Goal: Transaction & Acquisition: Subscribe to service/newsletter

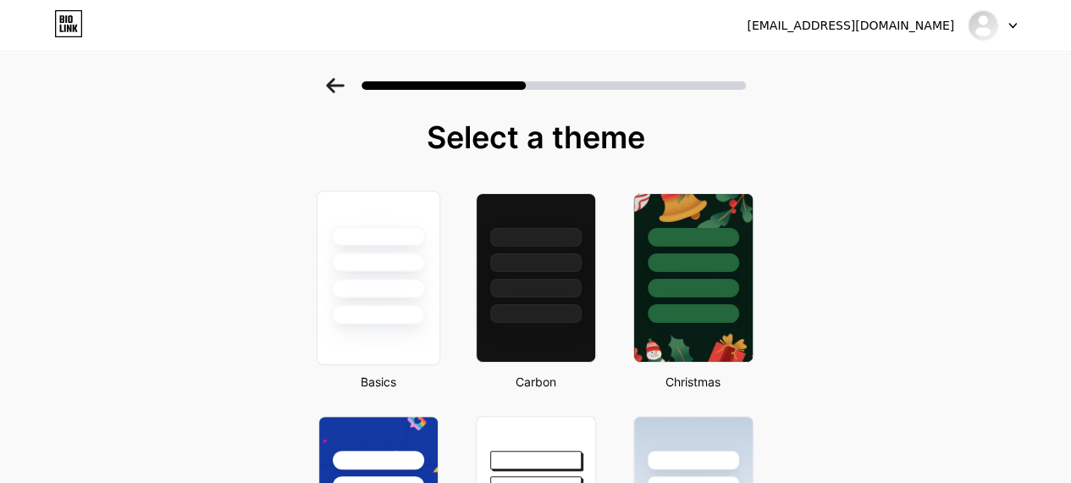
click at [361, 290] on div at bounding box center [378, 288] width 94 height 19
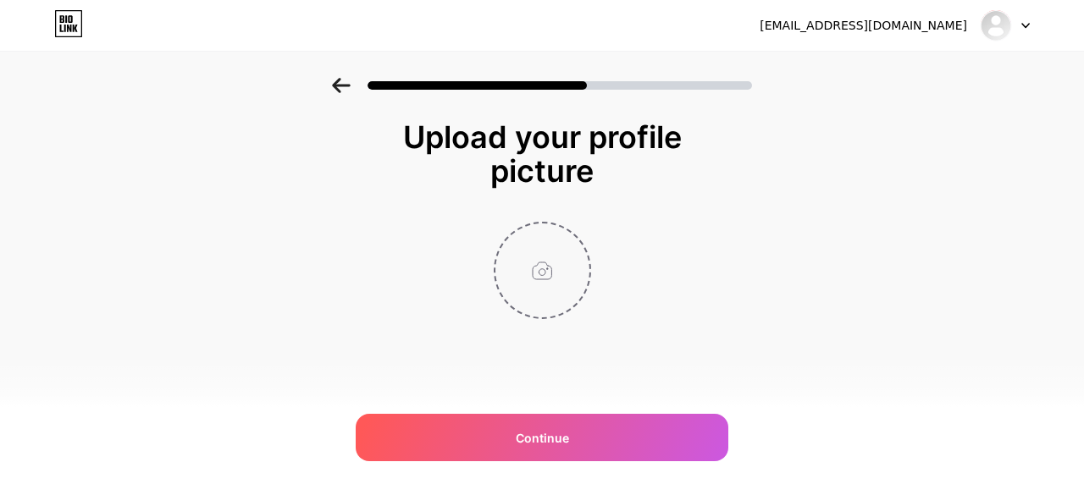
click at [530, 273] on input "file" at bounding box center [542, 271] width 94 height 94
click at [546, 252] on input "file" at bounding box center [542, 271] width 94 height 94
type input "C:\fakepath\logo resize final.png"
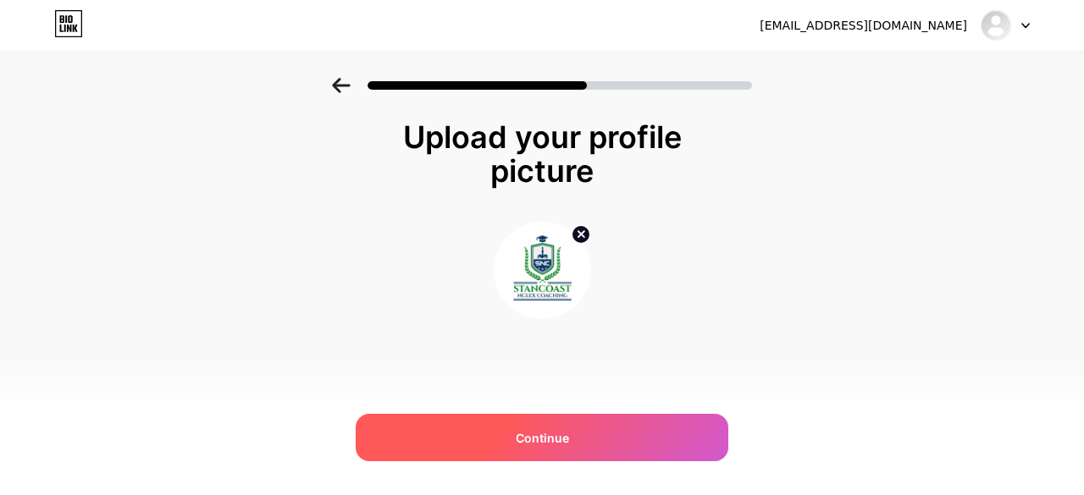
click at [514, 443] on div "Continue" at bounding box center [542, 437] width 373 height 47
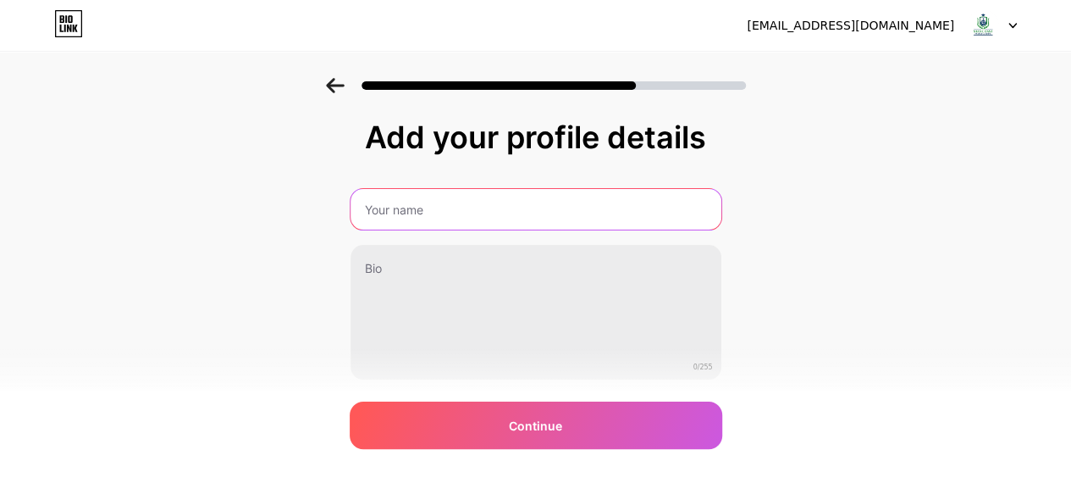
click at [423, 209] on input "text" at bounding box center [536, 209] width 371 height 41
type input "Stancoast NCLEX Coaching"
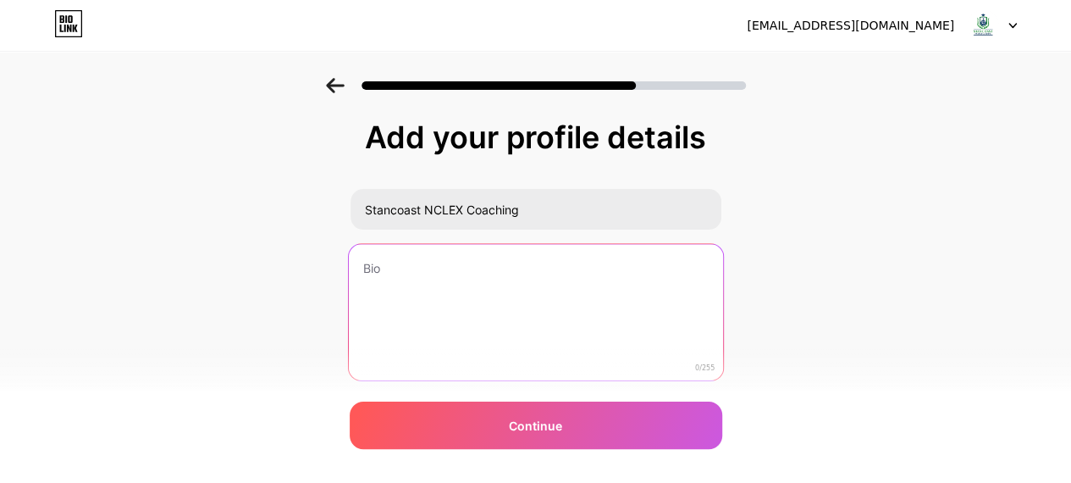
click at [376, 277] on textarea at bounding box center [535, 313] width 374 height 138
paste textarea "“World’s No.1 NCLEX Coaching – Where Success is Not Promised, It’s Guaranteed!”"
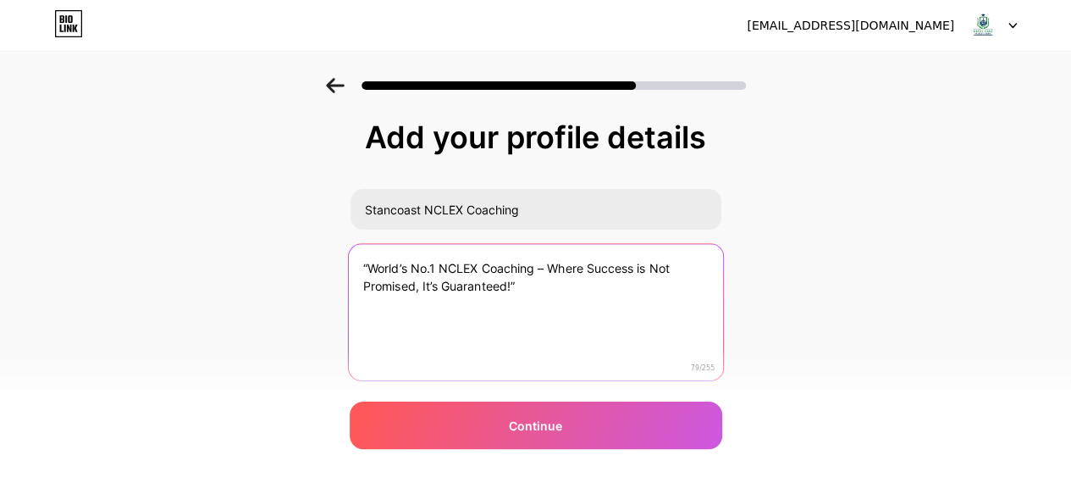
type textarea "“World’s No.1 NCLEX Coaching – Where Success is Not Promised, It’s Guaranteed!”"
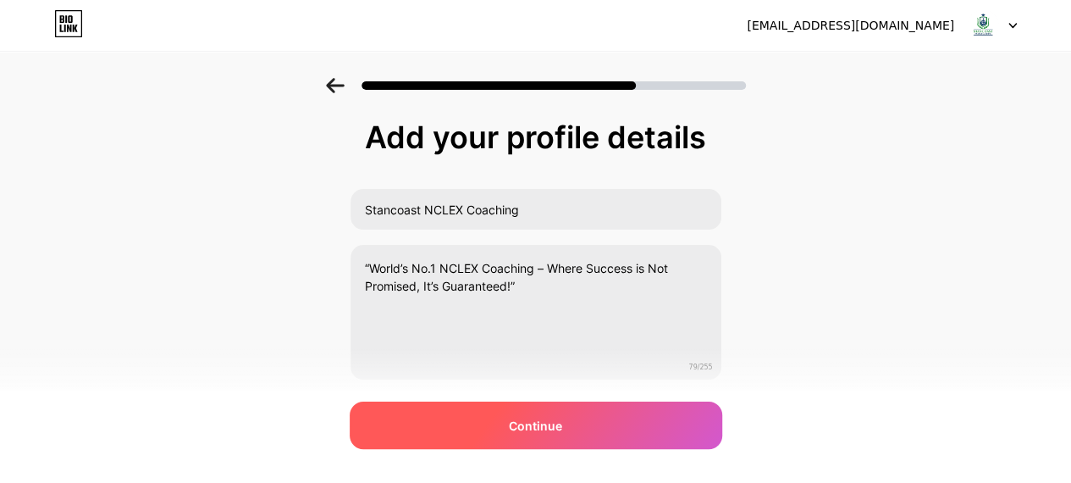
click at [507, 429] on div "Continue" at bounding box center [536, 424] width 373 height 47
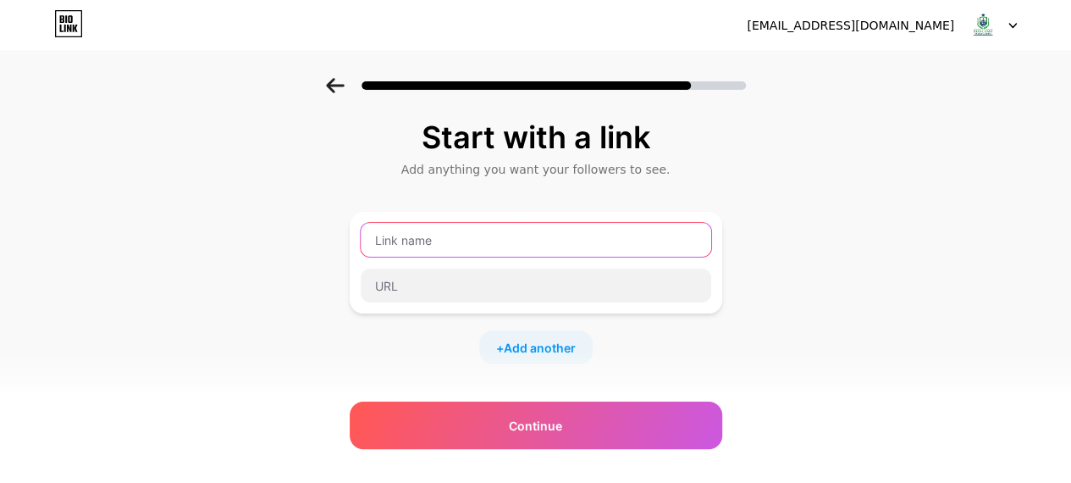
click at [397, 235] on input "text" at bounding box center [536, 240] width 351 height 34
type input "Visit our website"
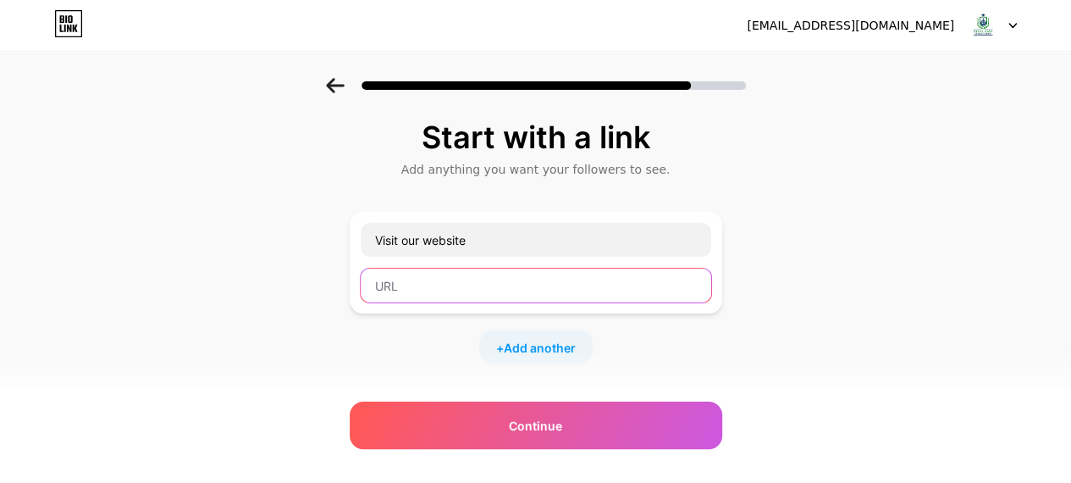
click at [413, 286] on input "text" at bounding box center [536, 285] width 351 height 34
paste input "[URL][DOMAIN_NAME]"
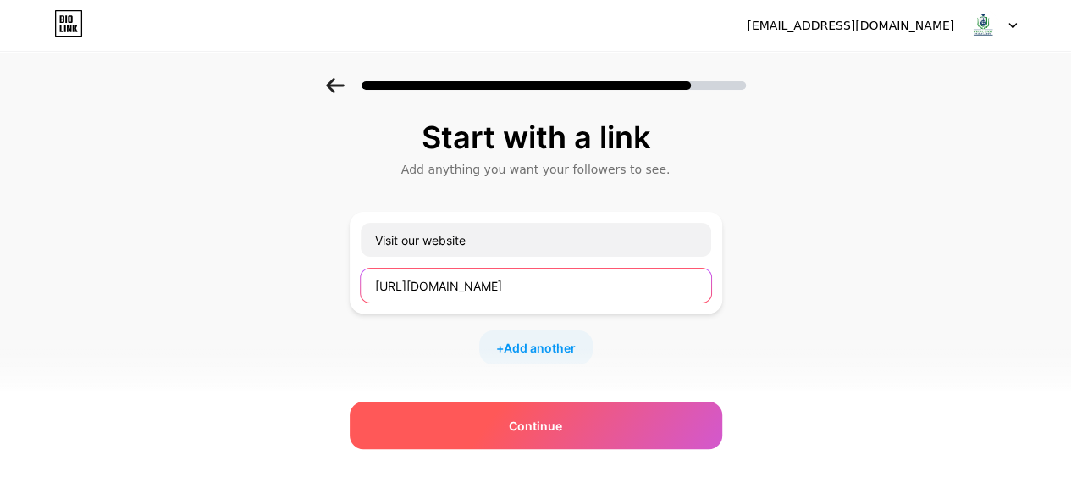
type input "[URL][DOMAIN_NAME]"
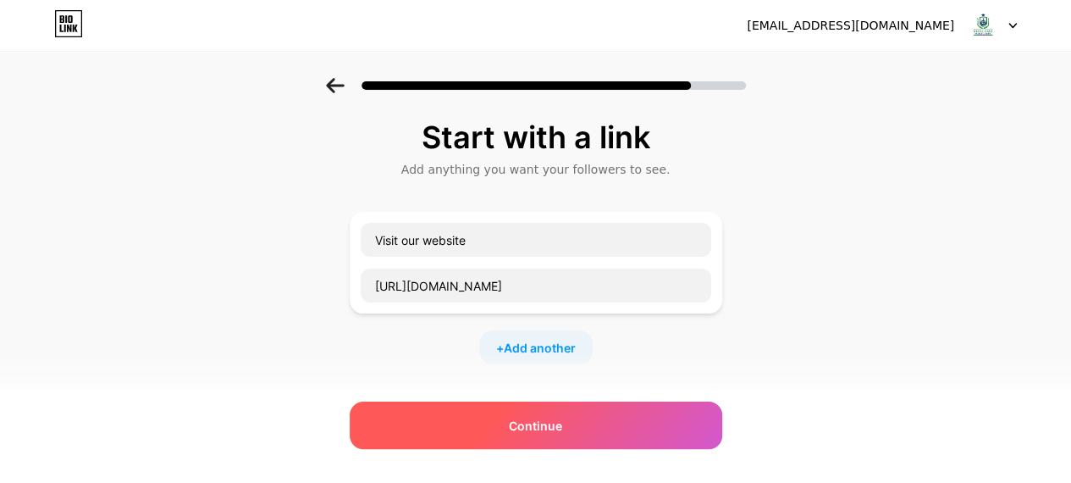
click at [581, 420] on div "Continue" at bounding box center [536, 424] width 373 height 47
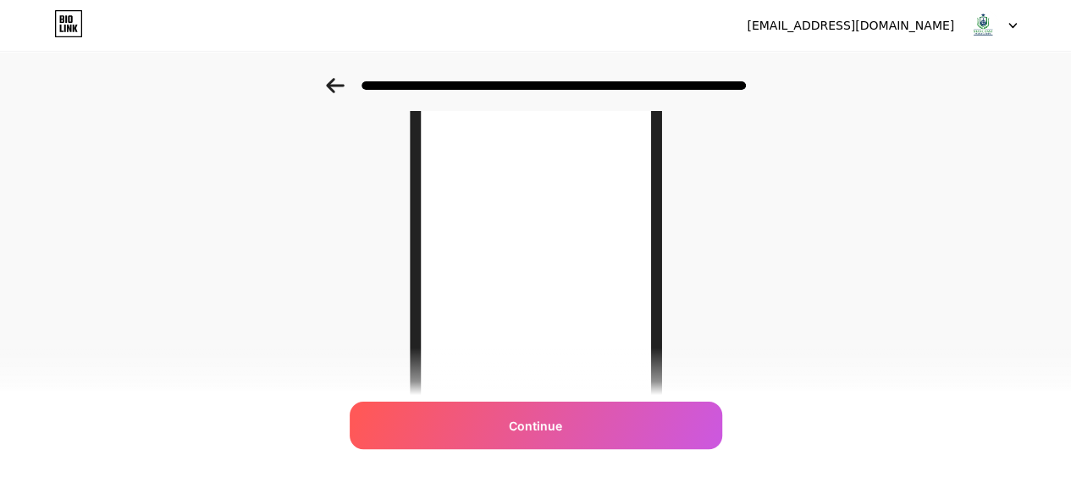
scroll to position [256, 0]
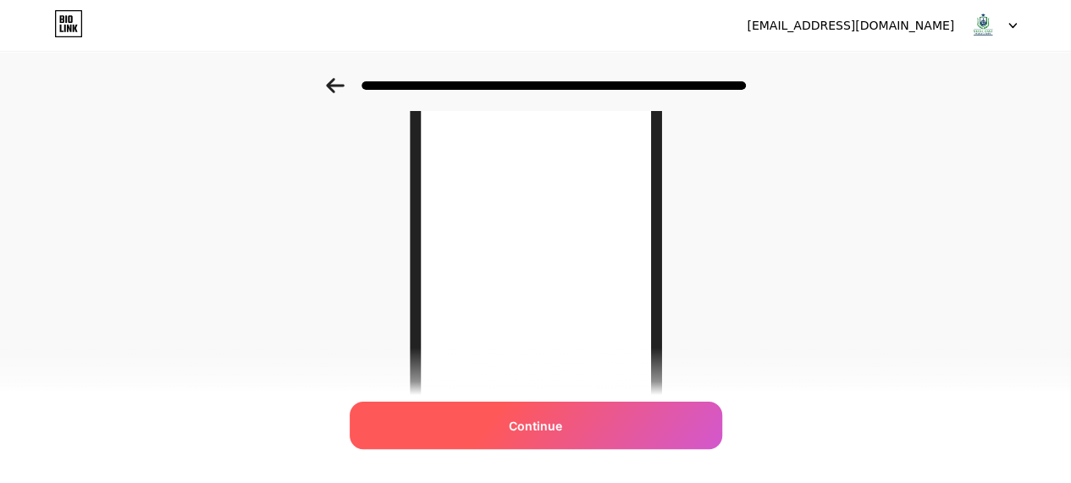
click at [468, 414] on div "Continue" at bounding box center [536, 424] width 373 height 47
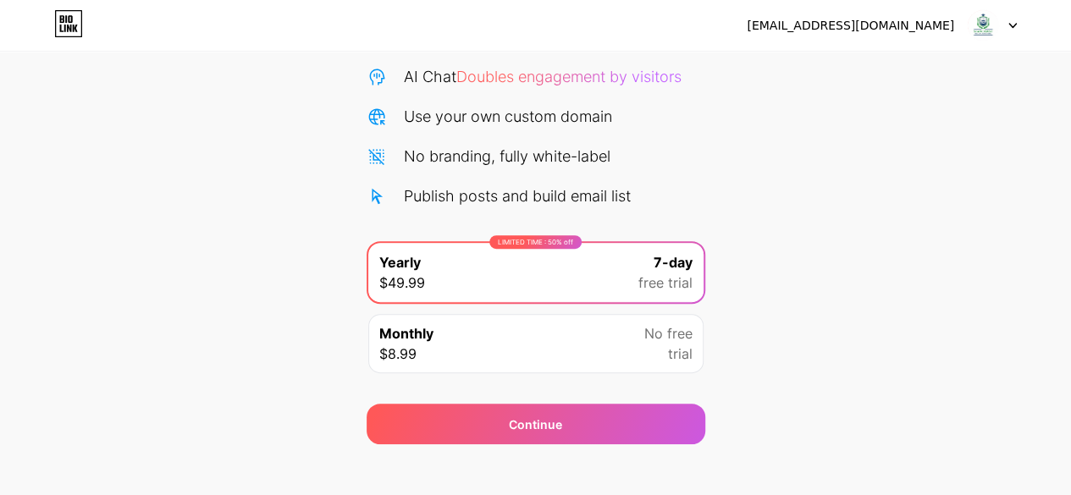
scroll to position [185, 0]
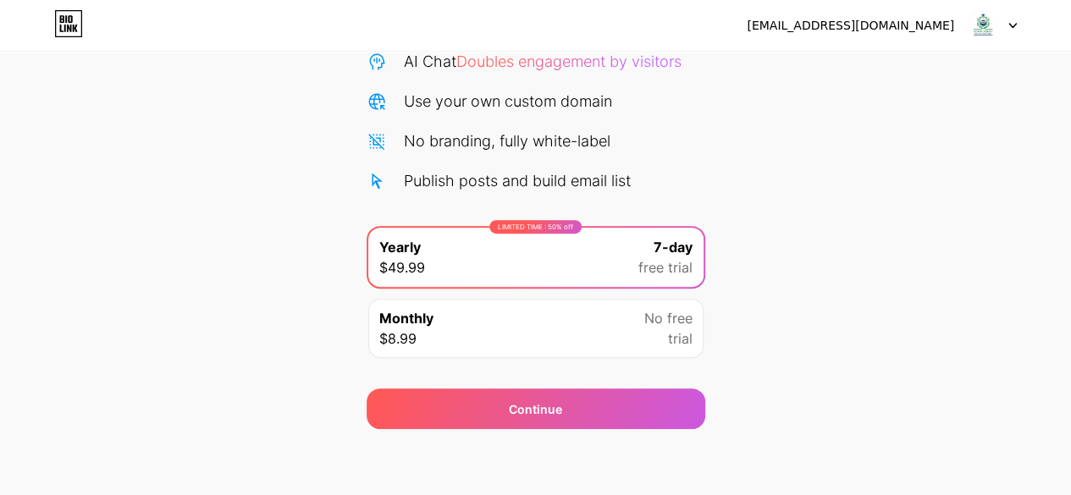
click at [445, 322] on div "Monthly $8.99 No free trial" at bounding box center [535, 328] width 335 height 59
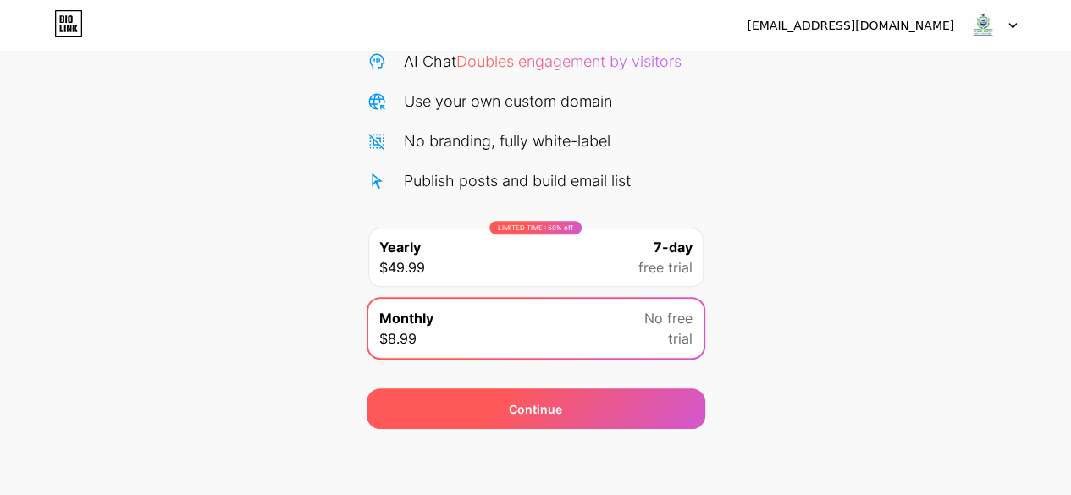
click at [480, 415] on div "Continue" at bounding box center [536, 409] width 339 height 41
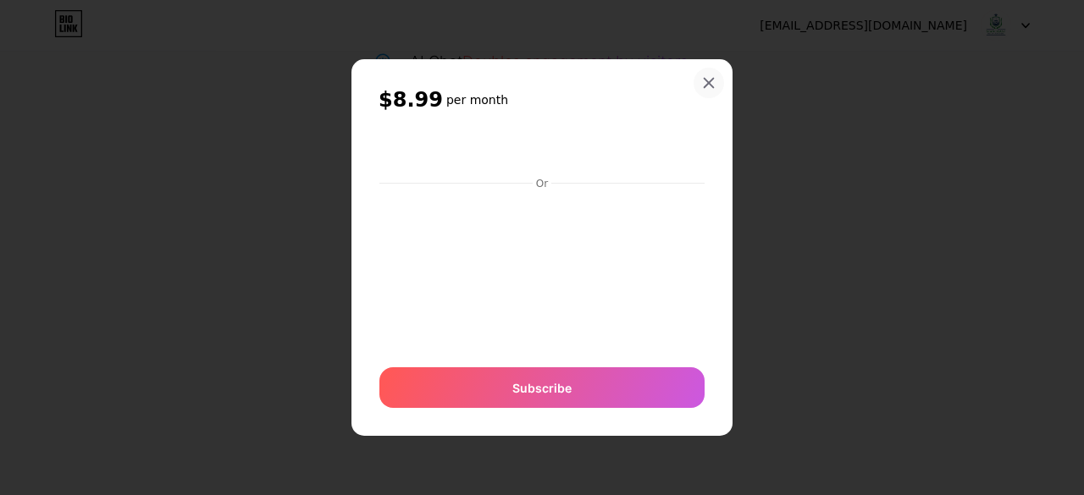
click at [708, 82] on icon at bounding box center [709, 82] width 9 height 9
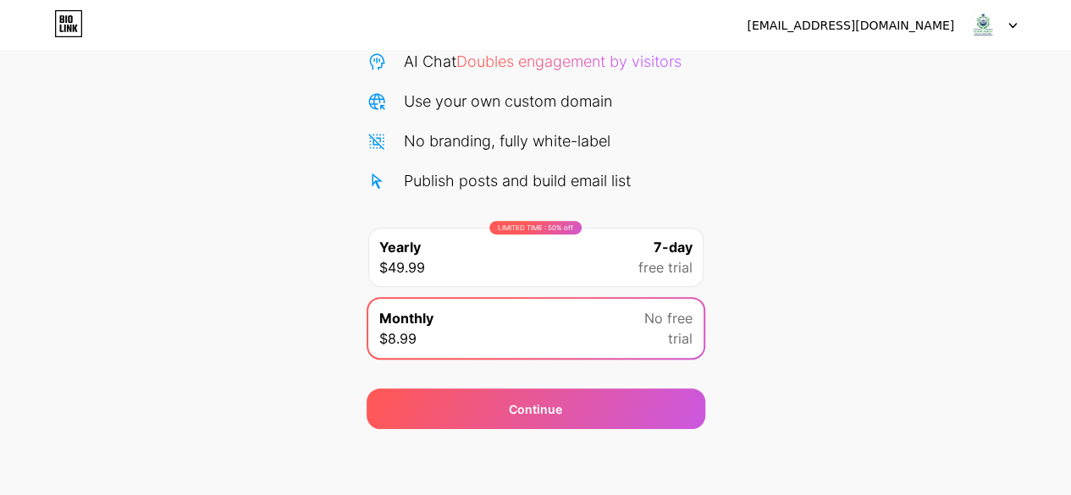
click at [502, 442] on div "[EMAIL_ADDRESS][DOMAIN_NAME] Logout Link Copied Start your 7 day free trial Can…" at bounding box center [535, 156] width 1071 height 682
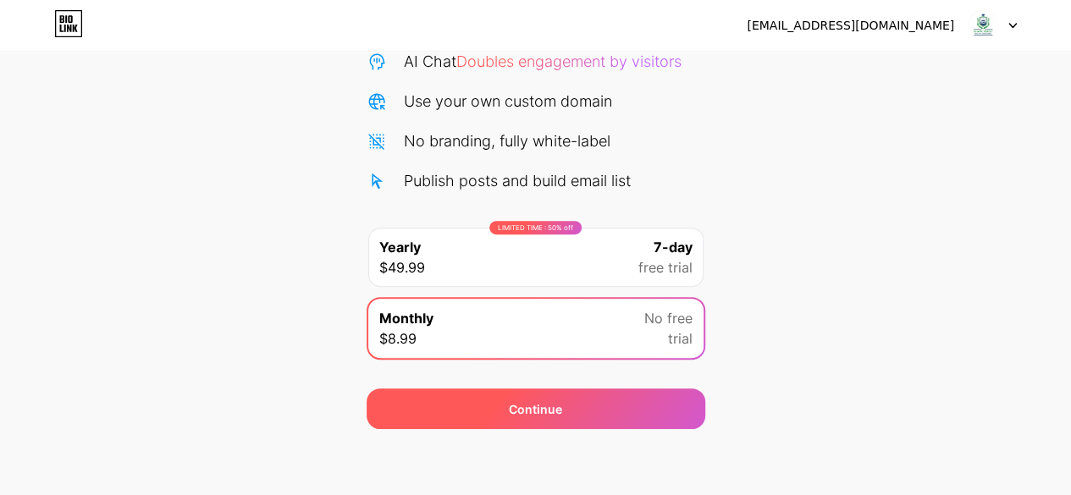
click at [462, 409] on div "Continue" at bounding box center [536, 409] width 339 height 41
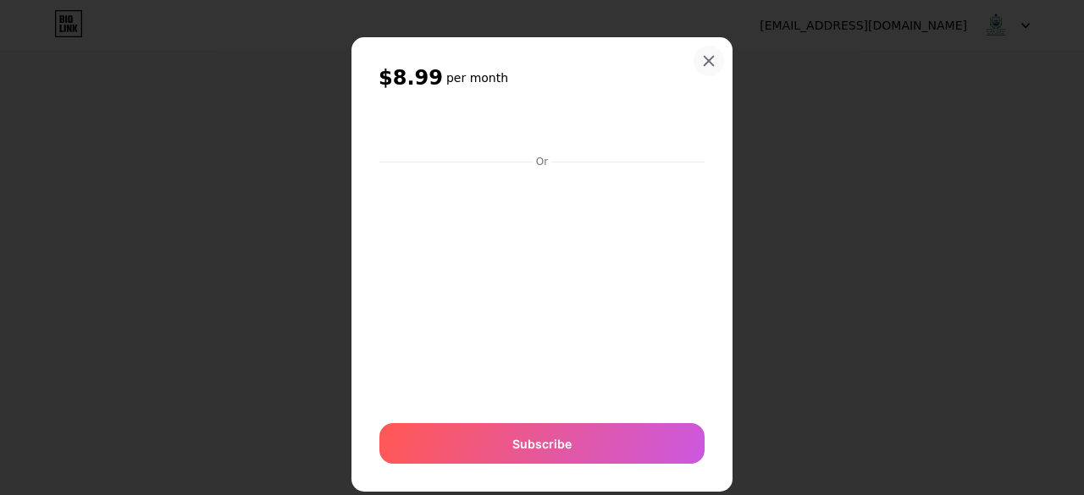
click at [702, 55] on icon at bounding box center [709, 61] width 14 height 14
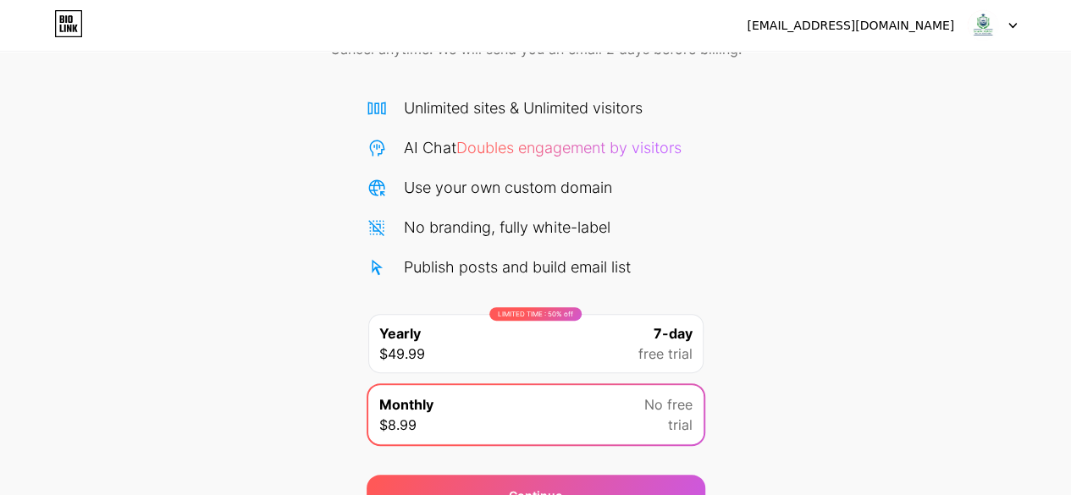
scroll to position [0, 0]
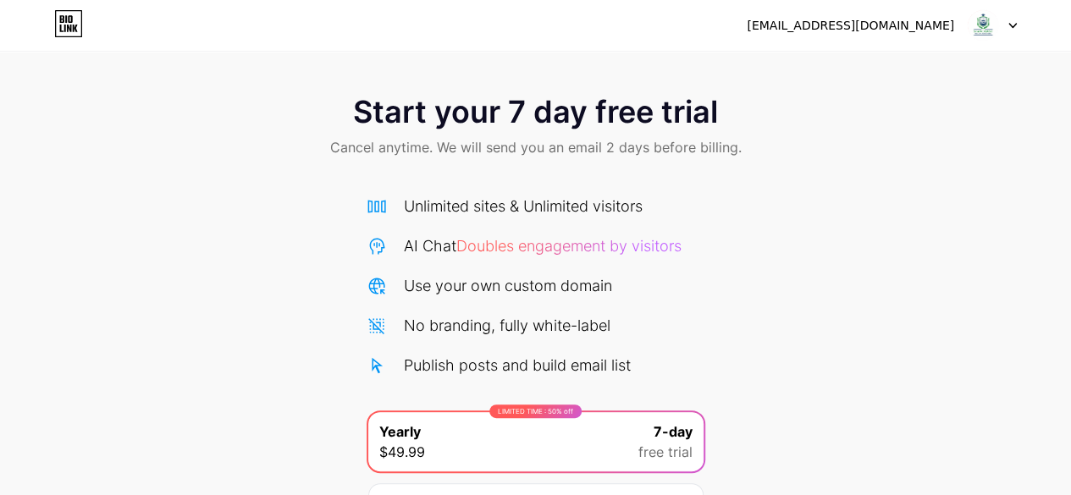
click at [1011, 23] on icon at bounding box center [1013, 26] width 8 height 6
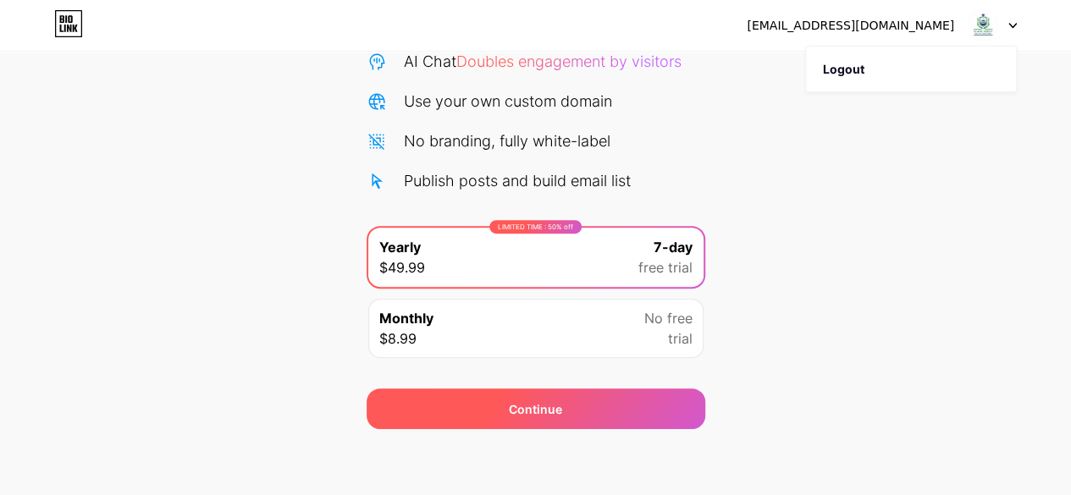
click at [492, 405] on div "Continue" at bounding box center [536, 409] width 339 height 41
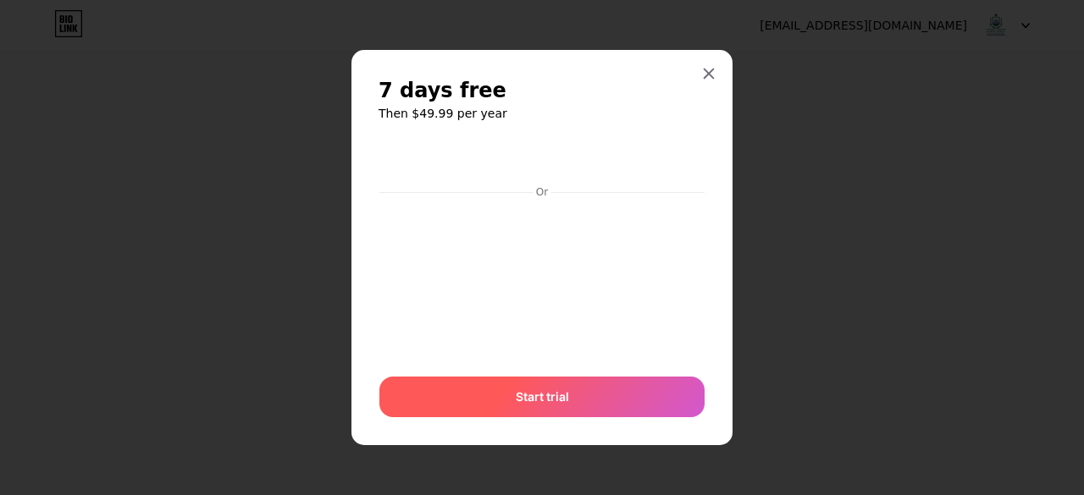
click at [539, 397] on span "Start trial" at bounding box center [542, 397] width 53 height 18
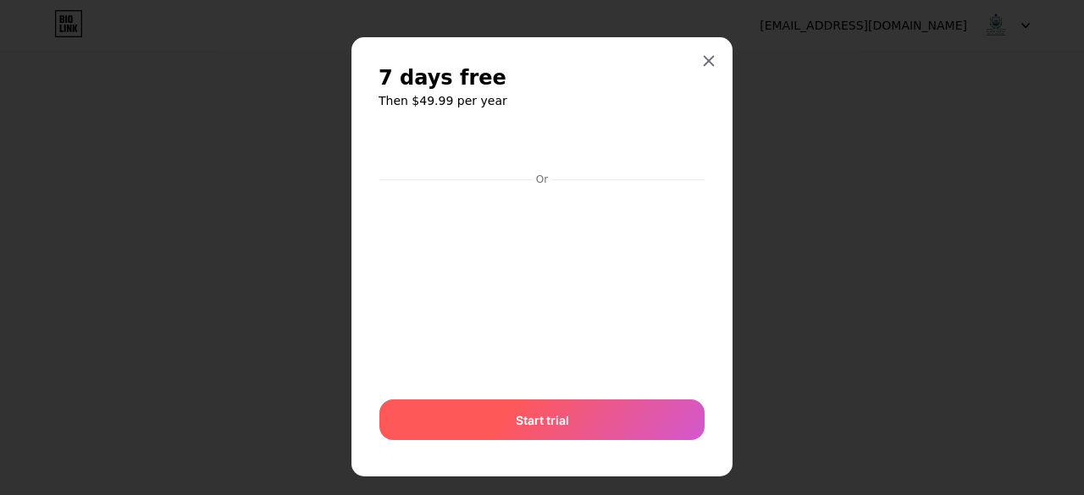
click at [523, 421] on span "Start trial" at bounding box center [542, 421] width 53 height 18
click at [528, 415] on span "Start trial" at bounding box center [542, 421] width 53 height 18
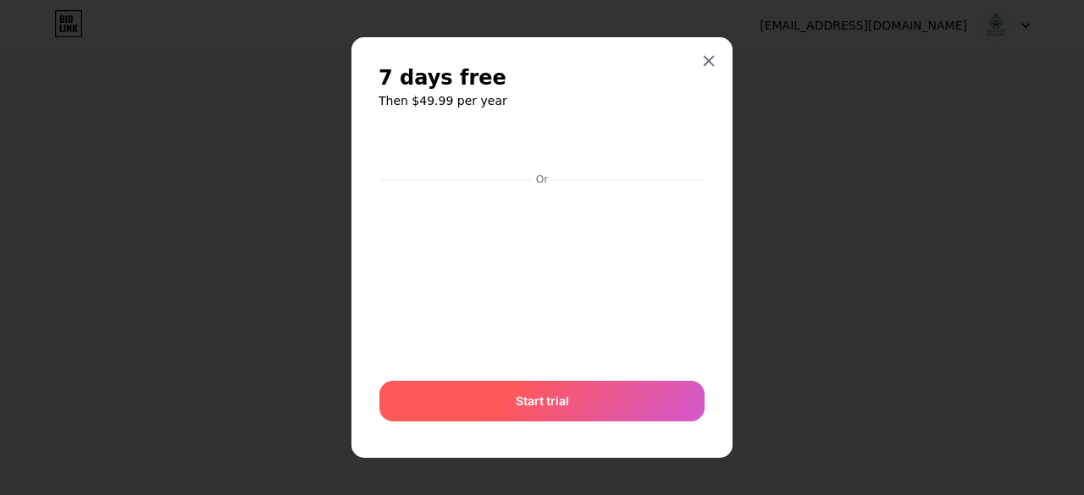
click at [499, 386] on div "Start trial" at bounding box center [541, 401] width 325 height 41
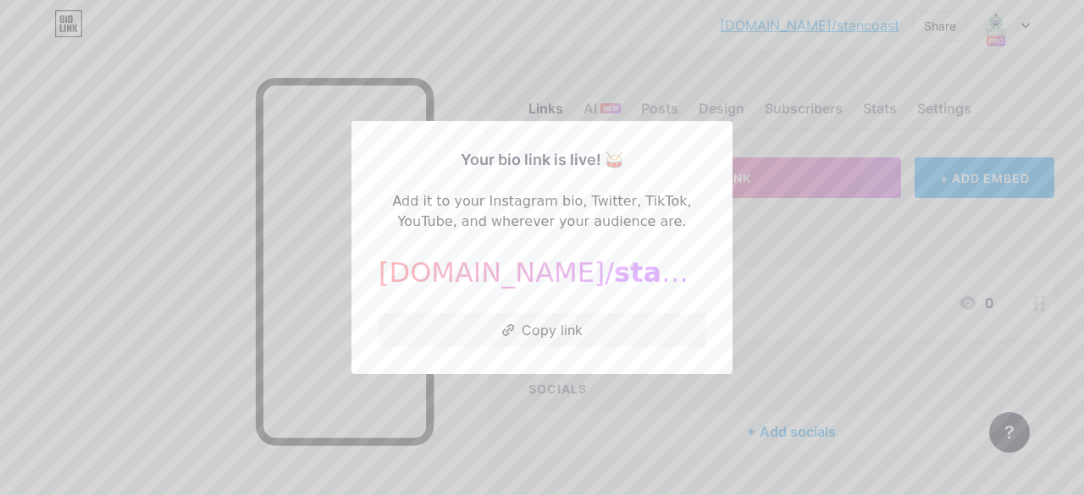
click at [198, 357] on div at bounding box center [542, 247] width 1084 height 495
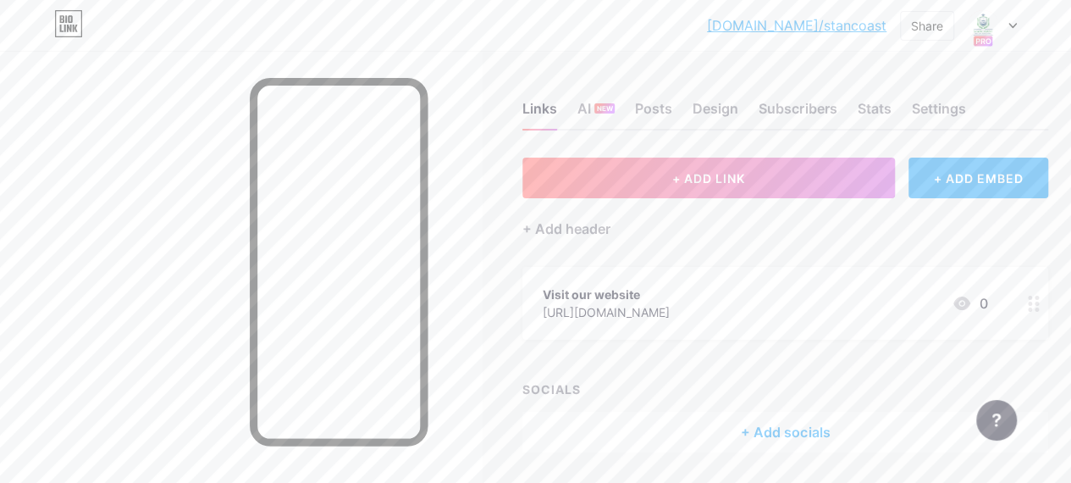
scroll to position [53, 0]
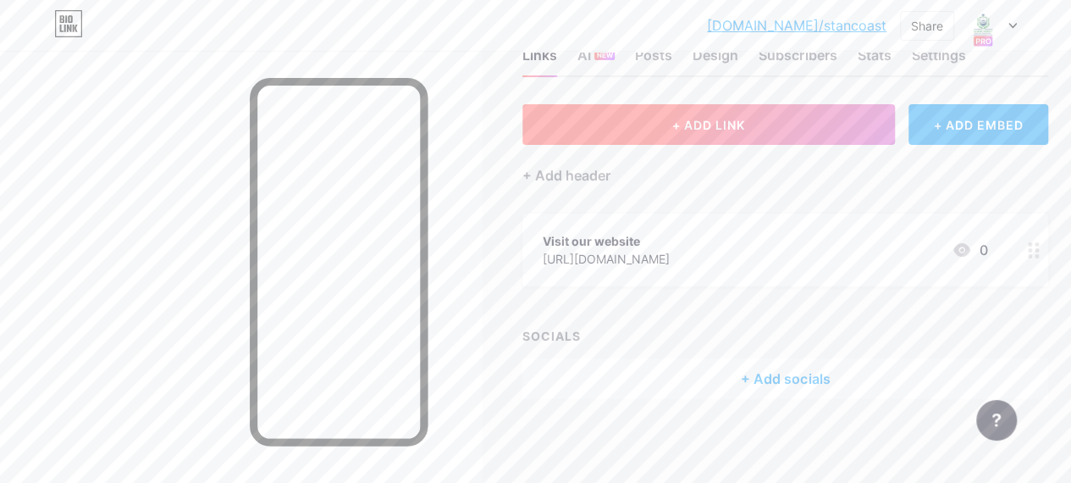
click at [676, 121] on button "+ ADD LINK" at bounding box center [709, 124] width 373 height 41
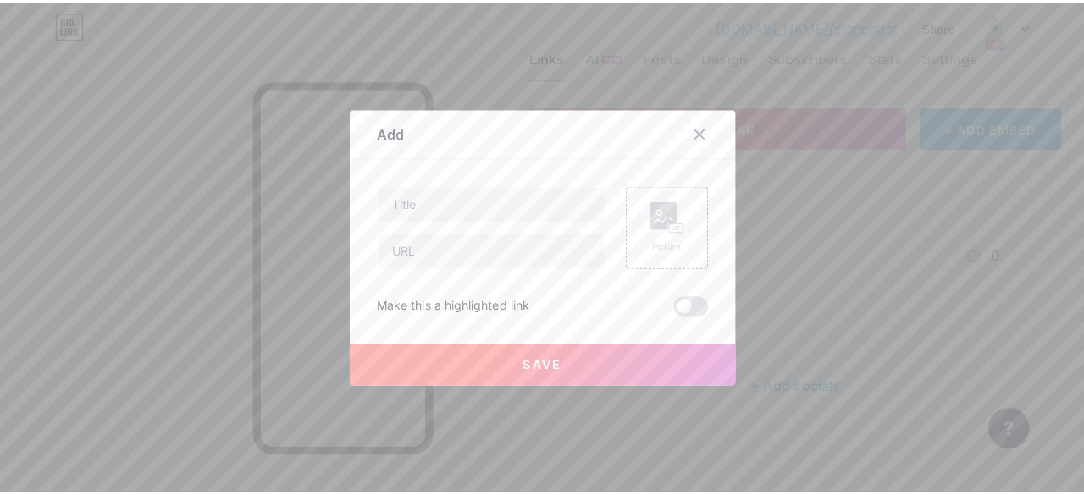
scroll to position [41, 0]
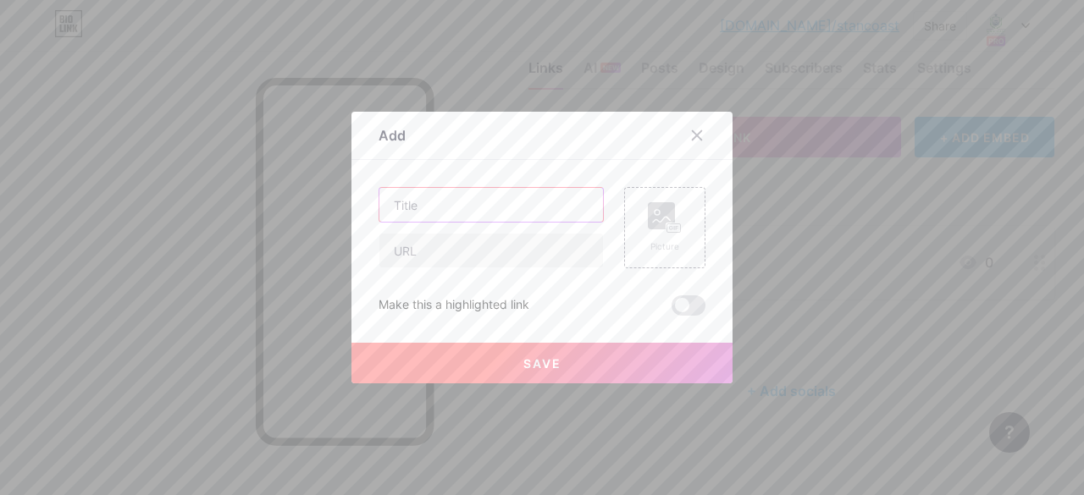
click at [434, 209] on input "text" at bounding box center [491, 205] width 224 height 34
